Goal: Information Seeking & Learning: Learn about a topic

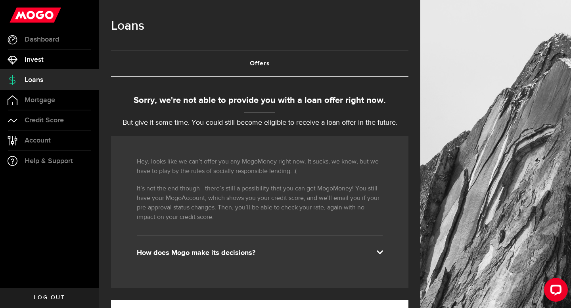
click at [13, 58] on icon at bounding box center [13, 60] width 10 height 10
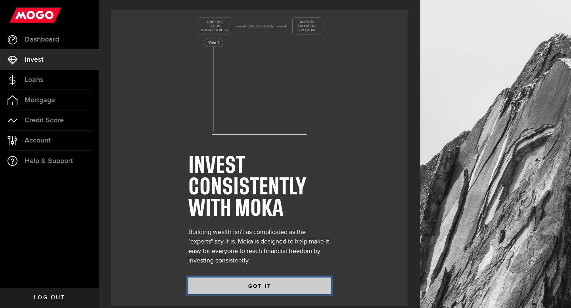
click at [212, 289] on button "GOT IT" at bounding box center [259, 286] width 143 height 17
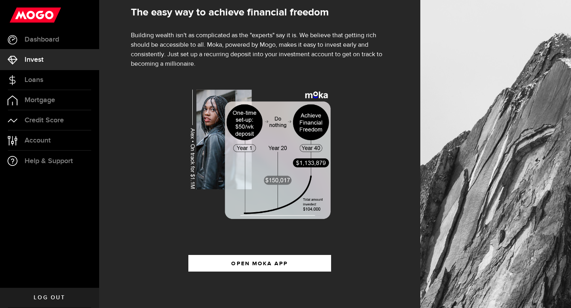
scroll to position [109, 0]
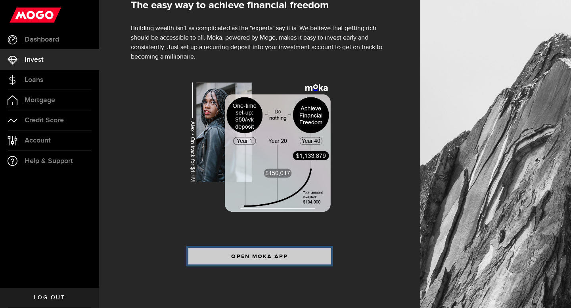
click at [249, 256] on span "OPEN MOKA APP" at bounding box center [259, 257] width 57 height 6
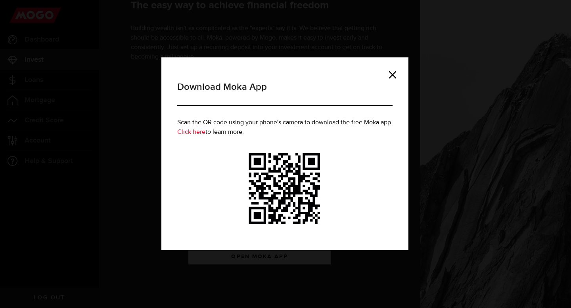
click at [196, 135] on link "Click here" at bounding box center [191, 133] width 28 height 6
click at [396, 74] on link at bounding box center [392, 75] width 8 height 8
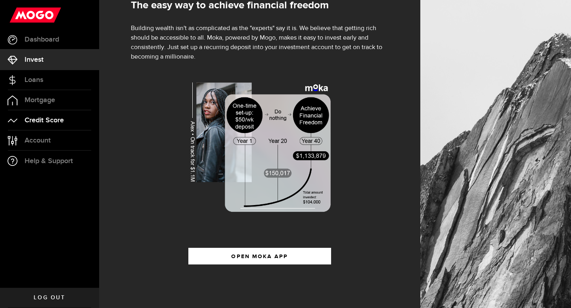
click at [20, 128] on link "Credit Score" at bounding box center [49, 121] width 99 height 20
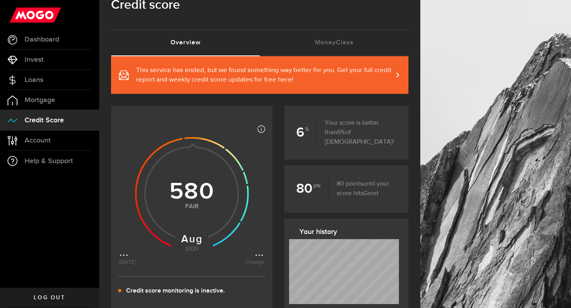
scroll to position [22, 0]
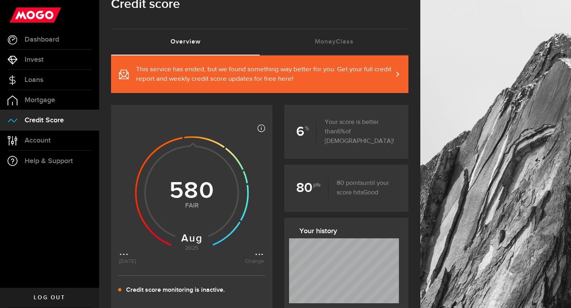
click at [360, 71] on span "This service has ended, but we found something way better for you. Get your ful…" at bounding box center [264, 74] width 256 height 19
click at [22, 56] on link "Invest" at bounding box center [49, 60] width 99 height 20
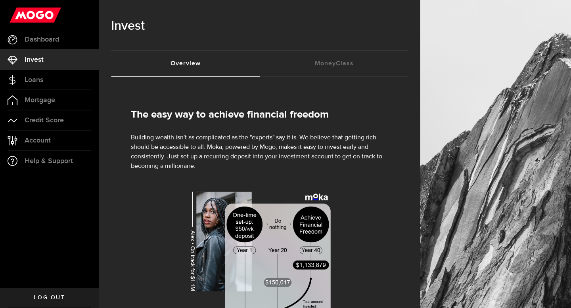
scroll to position [11, 0]
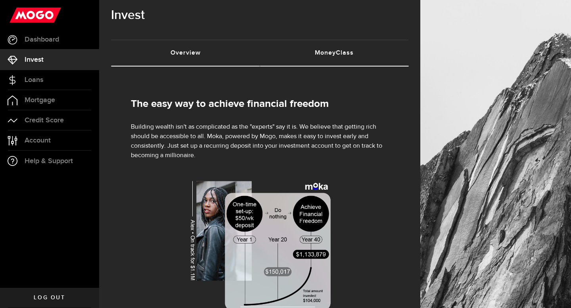
click at [332, 57] on link "MoneyClass (requires attention)" at bounding box center [334, 52] width 149 height 25
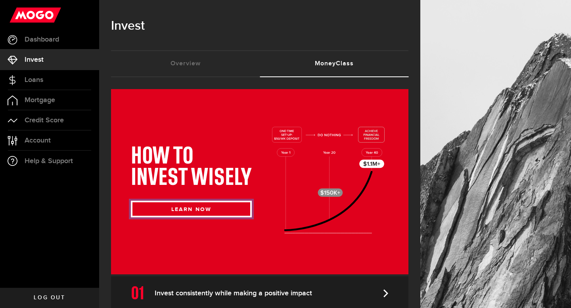
click at [199, 218] on button "LEARN NOW" at bounding box center [191, 209] width 121 height 17
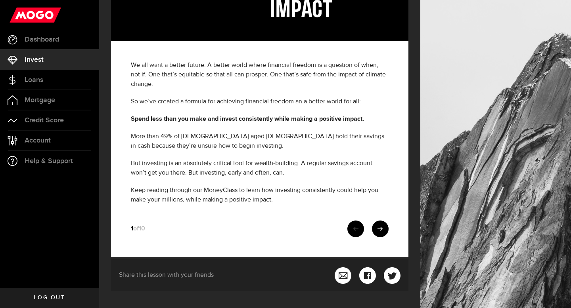
scroll to position [204, 0]
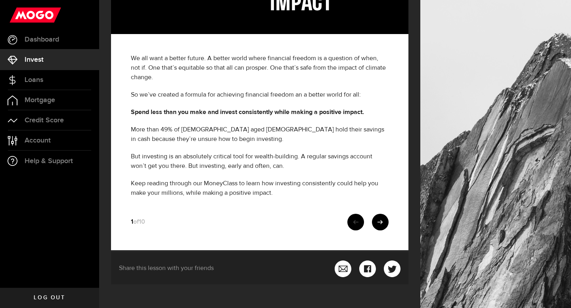
click at [367, 222] on div at bounding box center [363, 222] width 49 height 17
click at [377, 222] on icon at bounding box center [380, 223] width 6 height 6
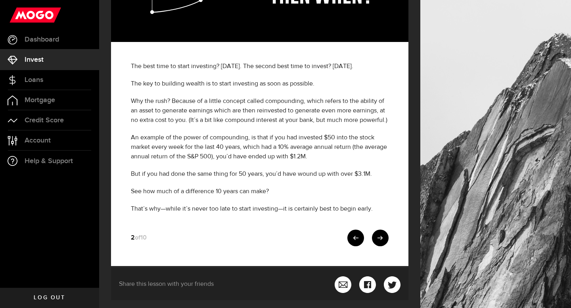
scroll to position [162, 0]
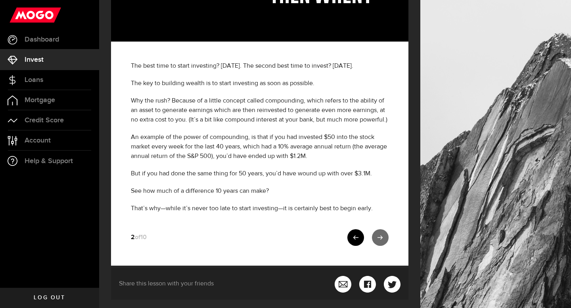
click at [383, 237] on link at bounding box center [380, 237] width 17 height 17
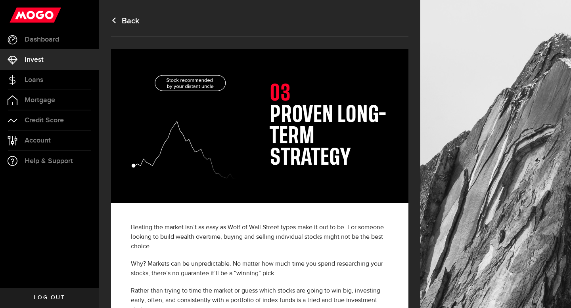
click at [383, 237] on p "Beating the market isn’t as easy as Wolf of Wall Street types make it out to be…" at bounding box center [260, 237] width 258 height 29
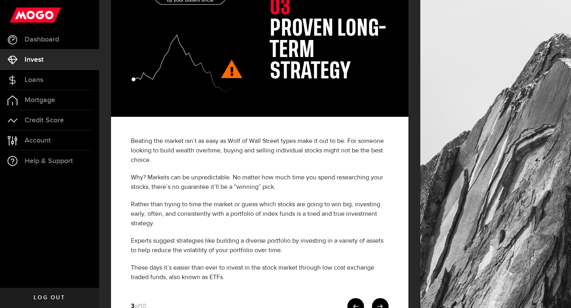
scroll to position [171, 0]
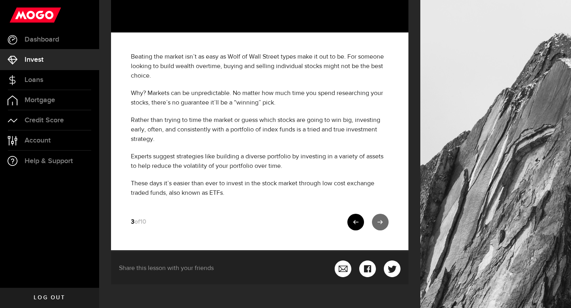
click at [377, 223] on icon at bounding box center [380, 223] width 6 height 6
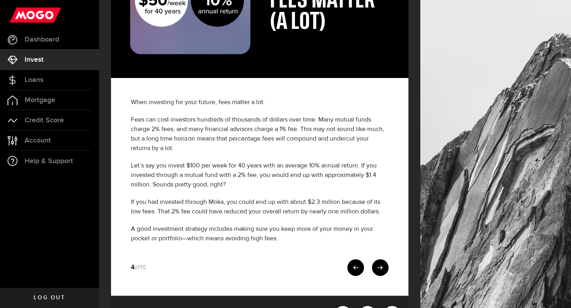
scroll to position [126, 0]
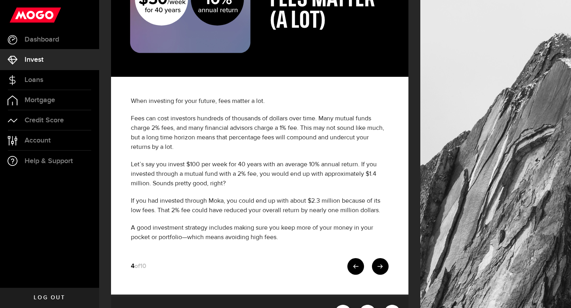
click at [381, 263] on link at bounding box center [380, 266] width 17 height 17
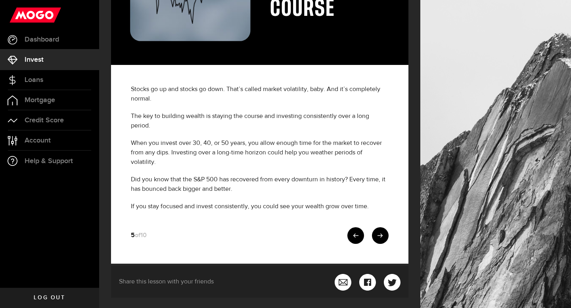
scroll to position [140, 0]
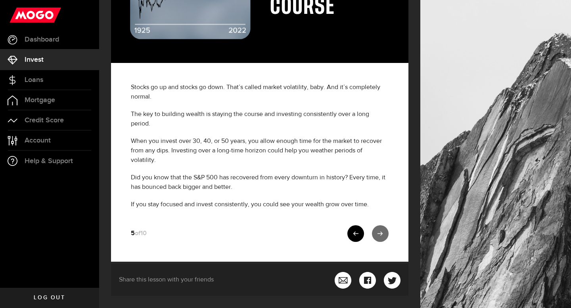
click at [379, 231] on icon at bounding box center [380, 234] width 6 height 6
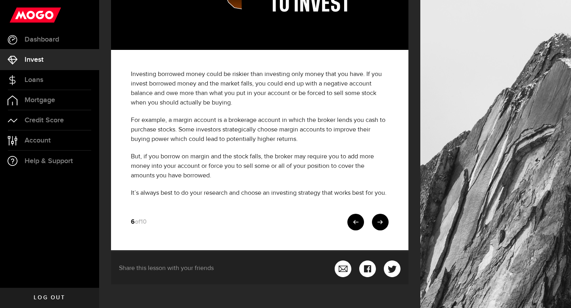
scroll to position [163, 0]
click at [381, 222] on icon at bounding box center [380, 223] width 6 height 6
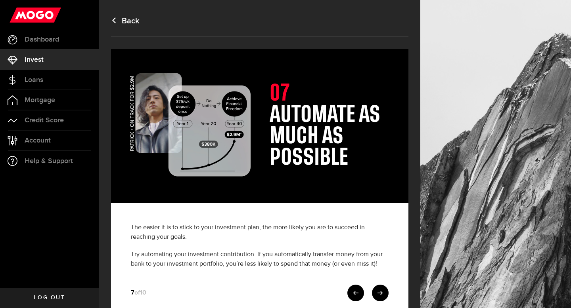
click at [380, 287] on link at bounding box center [380, 293] width 17 height 17
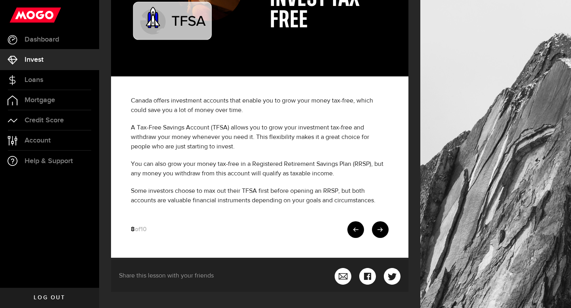
scroll to position [134, 0]
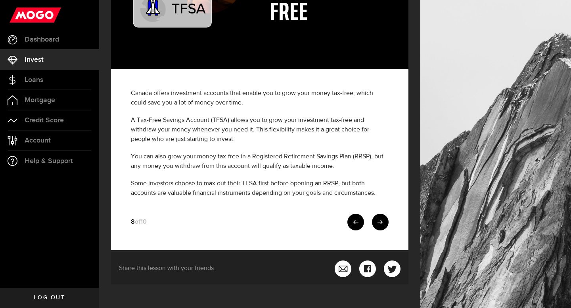
click at [389, 224] on div "Canada offers investment accounts that enable you to grow your money tax-free, …" at bounding box center [259, 160] width 297 height 182
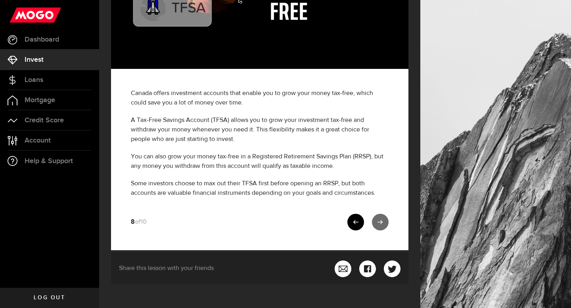
click at [388, 224] on link at bounding box center [380, 222] width 17 height 17
click at [386, 224] on div "08 Invest tax free Canada offers investment accounts that enable you to grow yo…" at bounding box center [259, 111] width 321 height 394
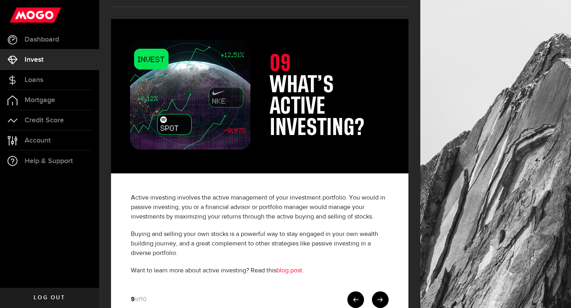
scroll to position [107, 0]
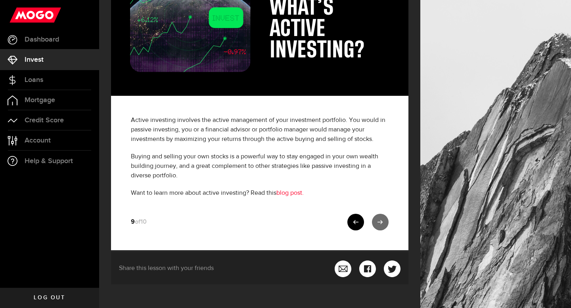
click at [382, 225] on icon at bounding box center [380, 223] width 6 height 6
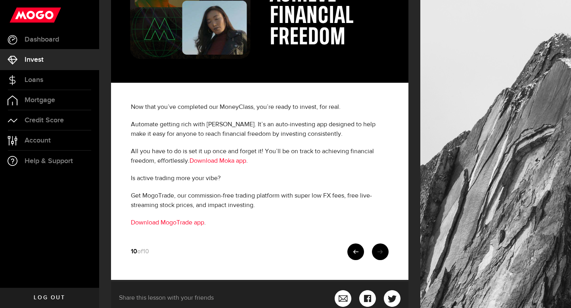
scroll to position [150, 0]
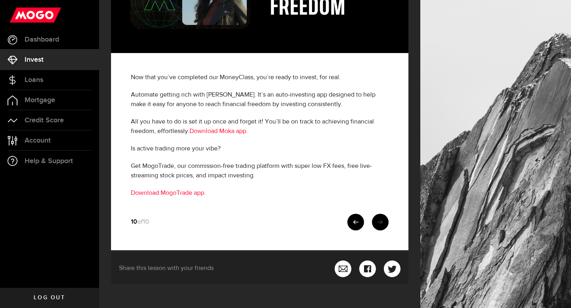
click at [380, 225] on link at bounding box center [380, 222] width 17 height 17
click at [375, 223] on link at bounding box center [380, 222] width 17 height 17
click at [174, 193] on link "Download MogoTrade app" at bounding box center [167, 193] width 73 height 6
